Goal: Information Seeking & Learning: Learn about a topic

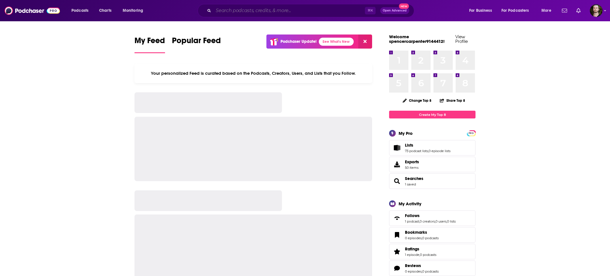
click at [329, 12] on input "Search podcasts, credits, & more..." at bounding box center [288, 10] width 151 height 9
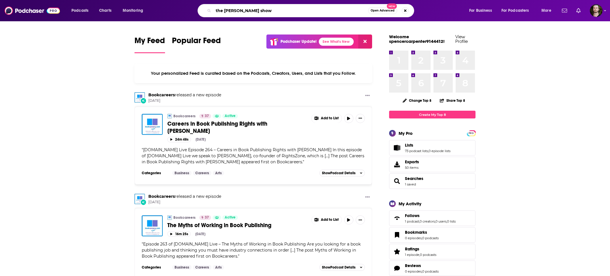
type input "the [PERSON_NAME] show"
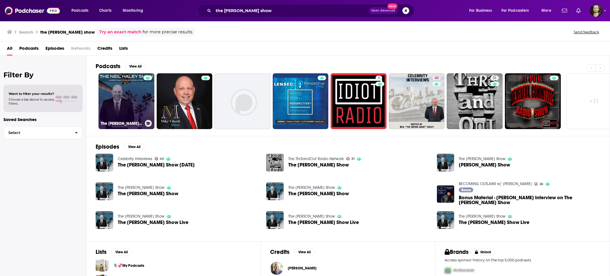
click at [139, 92] on link "The [PERSON_NAME] Show" at bounding box center [126, 101] width 56 height 56
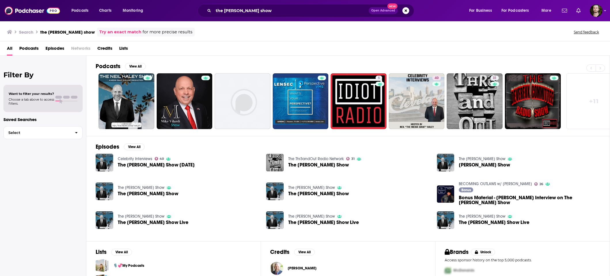
click at [139, 163] on span "The [PERSON_NAME] Show [DATE]" at bounding box center [156, 165] width 77 height 5
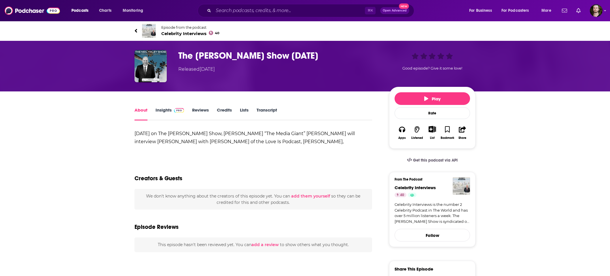
click at [170, 31] on span "Celebrity Interviews 40" at bounding box center [190, 33] width 58 height 5
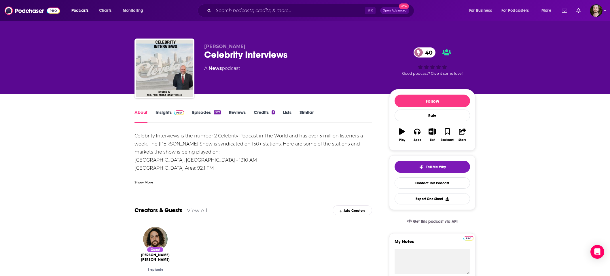
click at [166, 115] on link "Insights" at bounding box center [170, 116] width 29 height 13
